Goal: Transaction & Acquisition: Purchase product/service

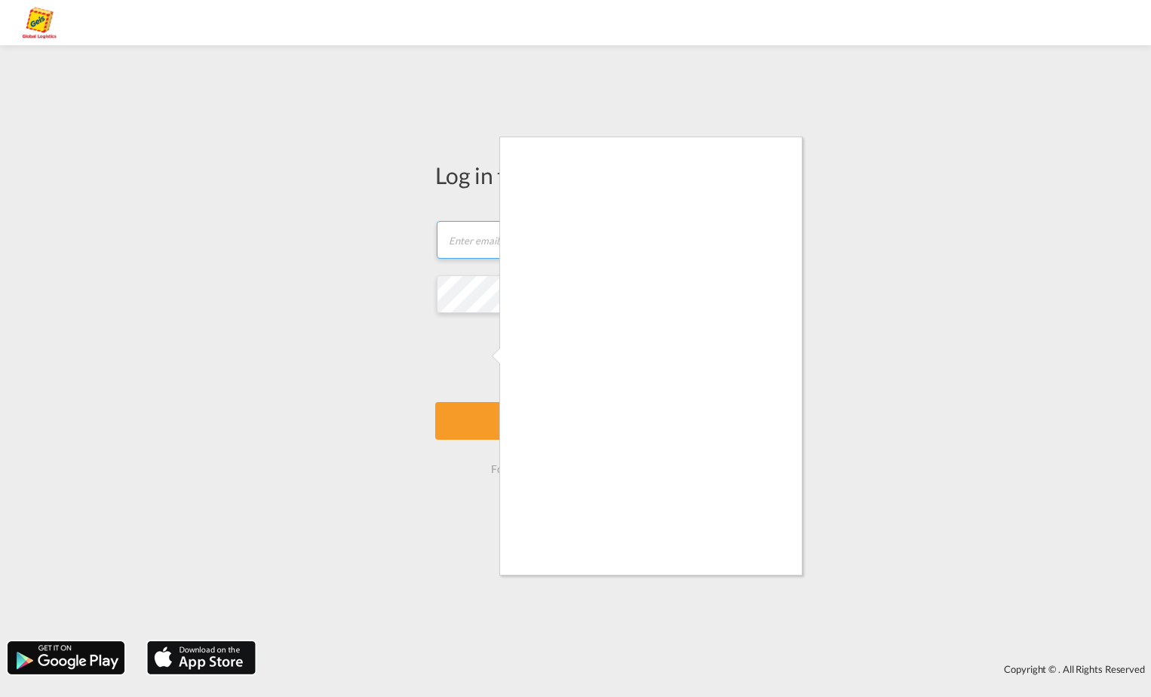
type input "[EMAIL_ADDRESS][PERSON_NAME][DOMAIN_NAME]"
click at [960, 318] on div at bounding box center [575, 348] width 1151 height 697
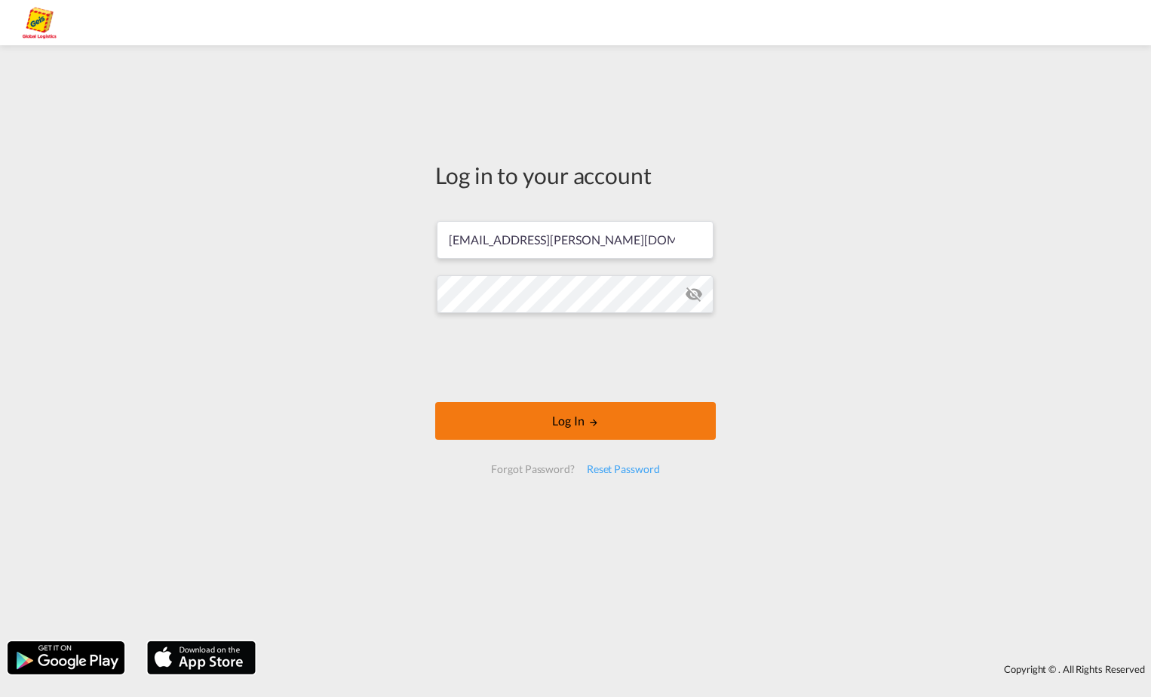
click at [573, 420] on button "Log In" at bounding box center [575, 421] width 281 height 38
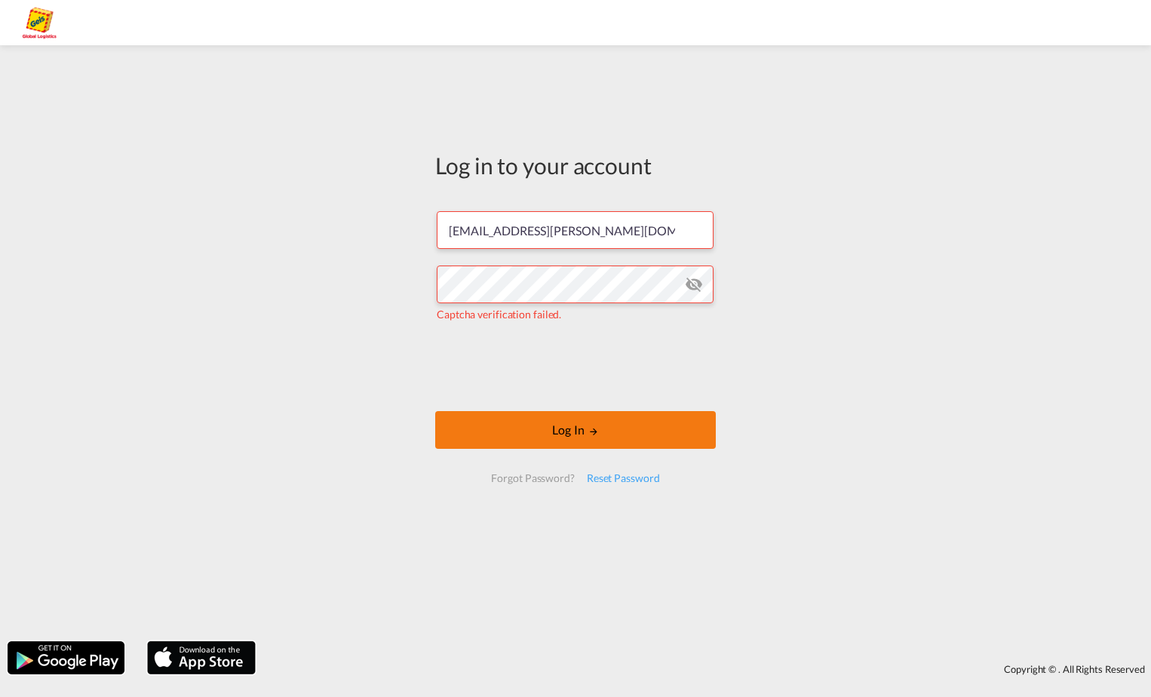
click at [578, 429] on button "Log In" at bounding box center [575, 430] width 281 height 38
